Goal: Task Accomplishment & Management: Manage account settings

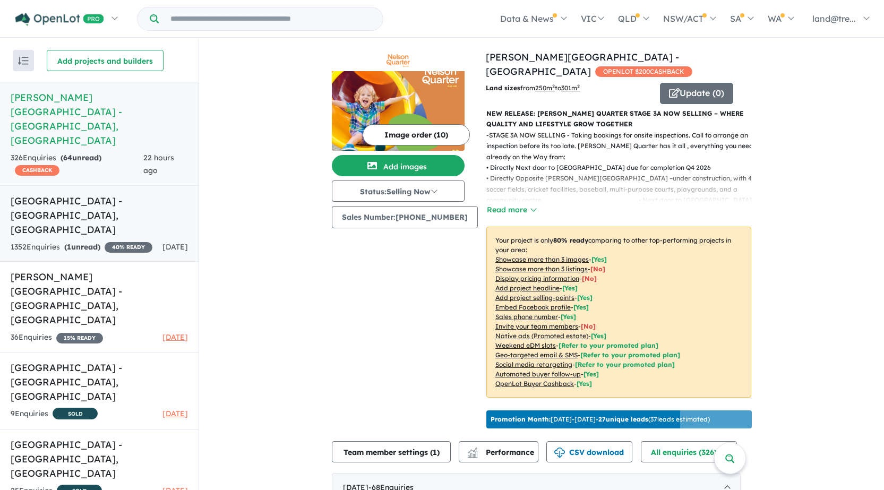
click at [95, 194] on h5 "[GEOGRAPHIC_DATA] , [GEOGRAPHIC_DATA]" at bounding box center [99, 215] width 177 height 43
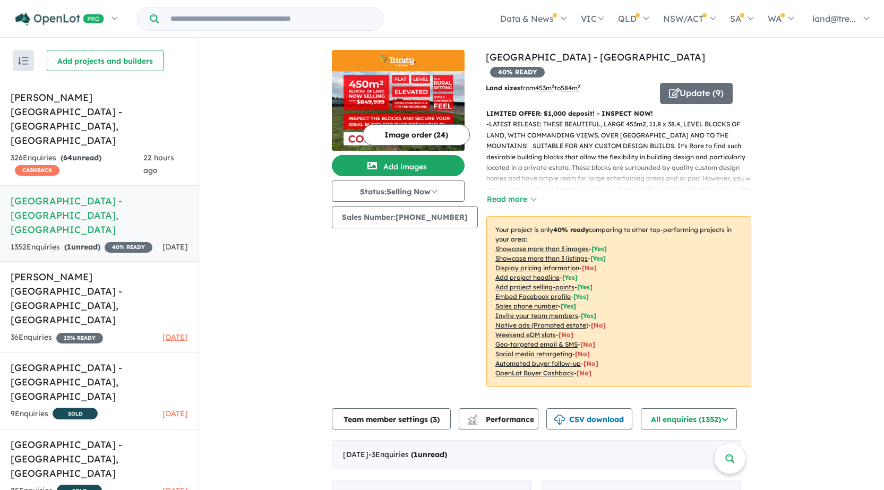
click at [97, 242] on strong "( 1 unread)" at bounding box center [82, 247] width 36 height 10
click at [117, 241] on div "1352 Enquir ies ( 1 unread) 40 % READY" at bounding box center [82, 247] width 142 height 13
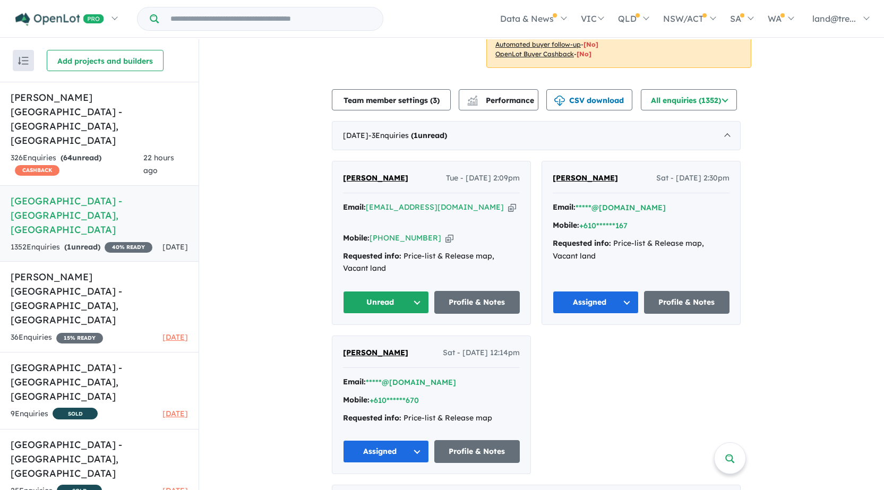
scroll to position [318, 0]
drag, startPoint x: 439, startPoint y: 212, endPoint x: 394, endPoint y: 212, distance: 45.6
click at [445, 233] on icon "button" at bounding box center [449, 238] width 8 height 11
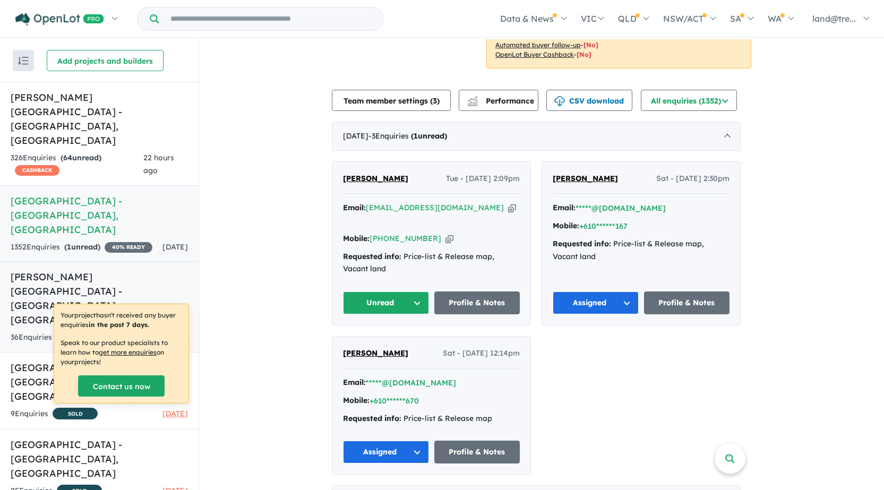
drag, startPoint x: 471, startPoint y: 192, endPoint x: 172, endPoint y: 233, distance: 302.1
click at [508, 202] on icon "button" at bounding box center [512, 207] width 8 height 11
click at [445, 233] on icon "button" at bounding box center [449, 238] width 8 height 11
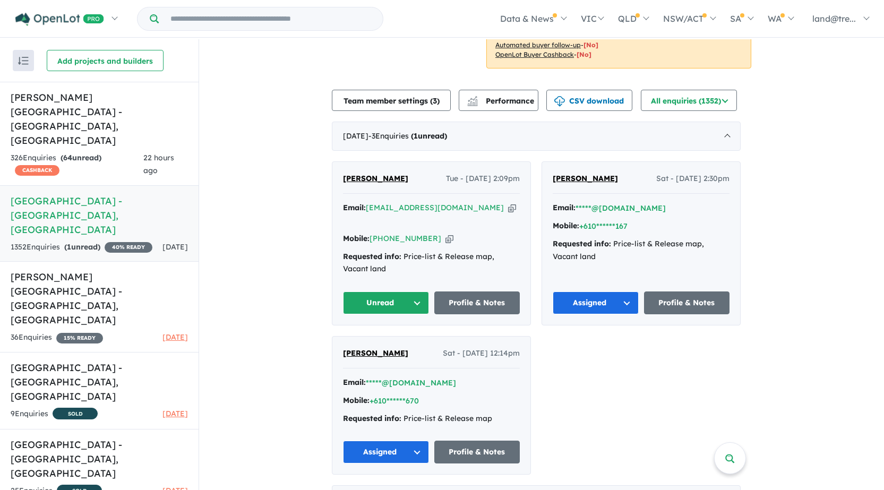
click at [377, 291] on button "Unread" at bounding box center [386, 302] width 86 height 23
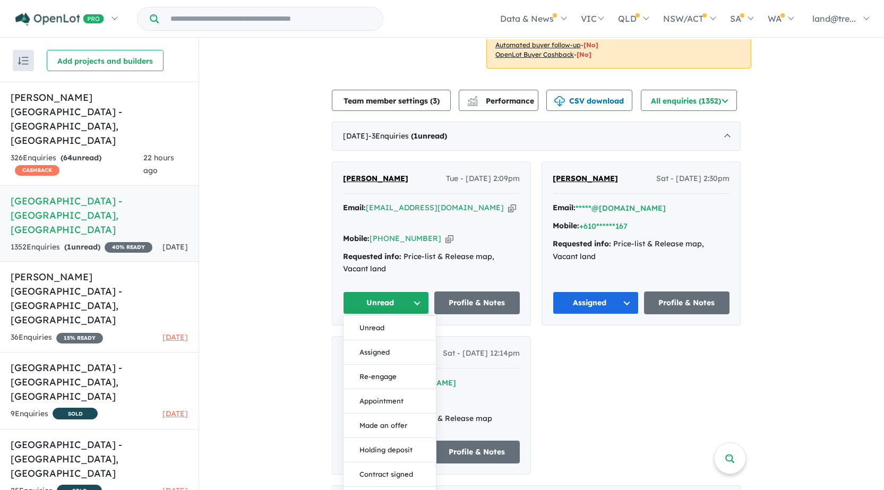
click at [377, 340] on button "Assigned" at bounding box center [389, 352] width 92 height 24
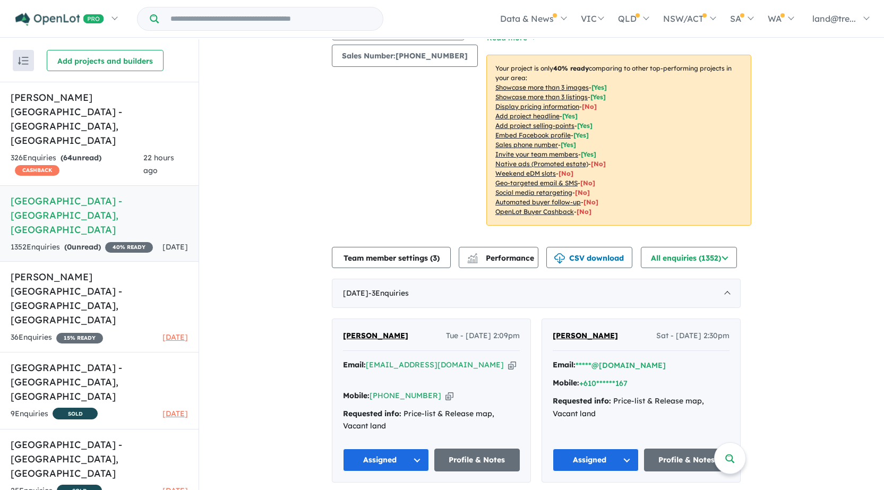
scroll to position [159, 0]
